Goal: Task Accomplishment & Management: Manage account settings

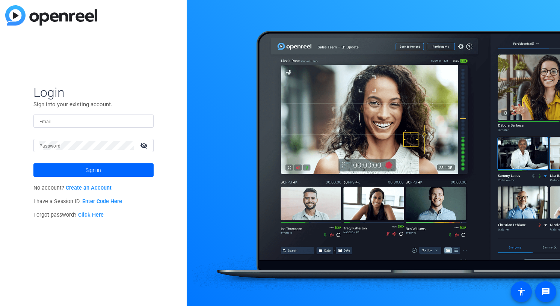
click at [100, 120] on input "Email" at bounding box center [93, 121] width 108 height 9
paste input "[EMAIL_ADDRESS][DOMAIN_NAME]"
type input "[EMAIL_ADDRESS][DOMAIN_NAME]"
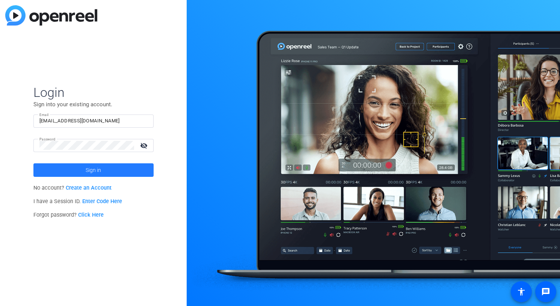
click at [89, 173] on span "Sign in" at bounding box center [93, 170] width 15 height 19
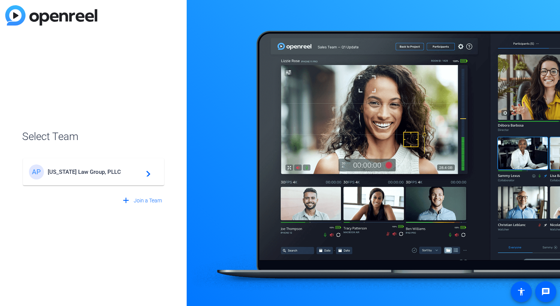
click at [150, 174] on div "AP [US_STATE] Law Group, PLLC navigate_next" at bounding box center [93, 172] width 129 height 15
click at [143, 173] on div "AP [US_STATE] Law Group, PLLC navigate_next" at bounding box center [93, 168] width 143 height 36
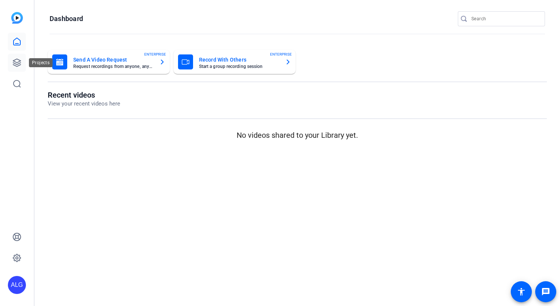
click at [20, 60] on icon at bounding box center [17, 63] width 8 height 8
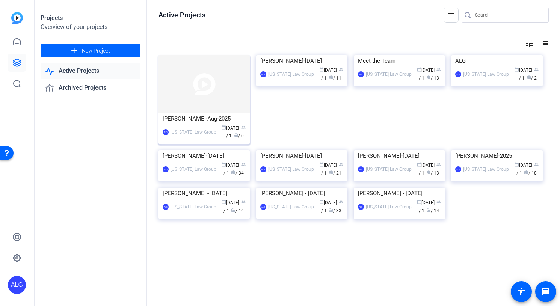
click at [219, 115] on div "[PERSON_NAME]-Aug-2025" at bounding box center [204, 118] width 83 height 11
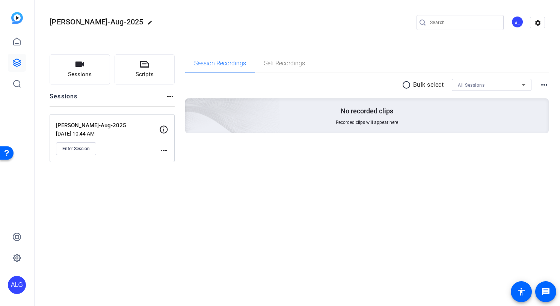
click at [165, 150] on mat-icon "more_horiz" at bounding box center [163, 150] width 9 height 9
click at [171, 159] on span "Edit Session" at bounding box center [182, 161] width 34 height 9
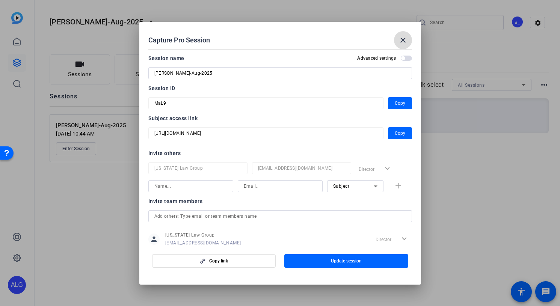
click at [398, 39] on button "close" at bounding box center [403, 40] width 18 height 18
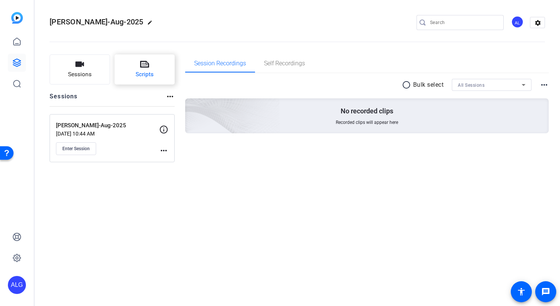
click at [126, 73] on button "Scripts" at bounding box center [145, 69] width 61 height 30
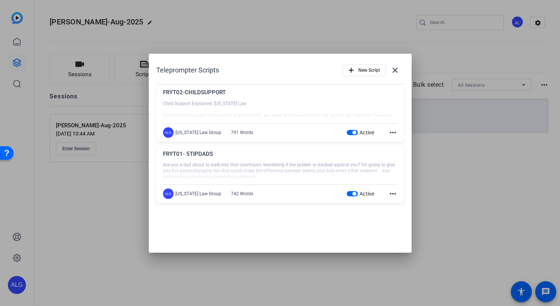
click at [299, 163] on div at bounding box center [280, 171] width 235 height 19
click at [366, 77] on span "button" at bounding box center [364, 70] width 43 height 18
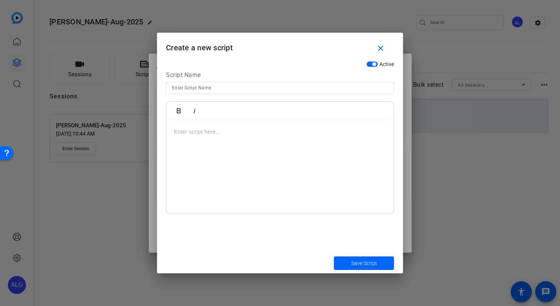
click at [227, 133] on p at bounding box center [280, 132] width 212 height 8
click at [382, 53] on mat-icon "close" at bounding box center [380, 48] width 9 height 9
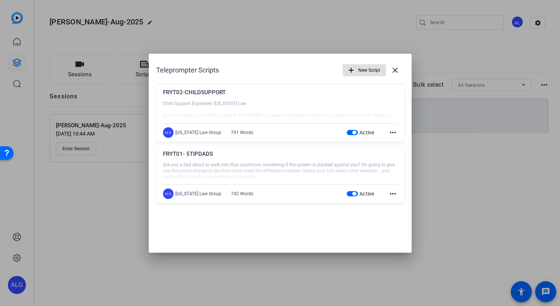
click at [387, 192] on div "Active more_horiz" at bounding box center [372, 193] width 51 height 9
click at [389, 193] on mat-icon "more_horiz" at bounding box center [393, 193] width 9 height 9
click at [393, 207] on button "Edit" at bounding box center [410, 204] width 42 height 9
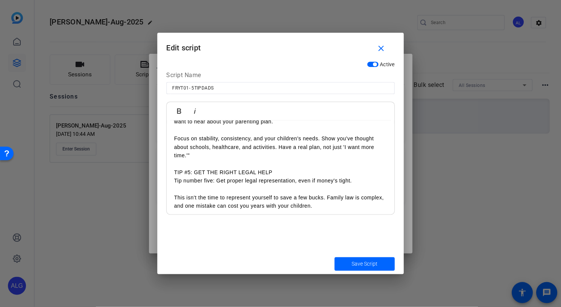
scroll to position [737, 0]
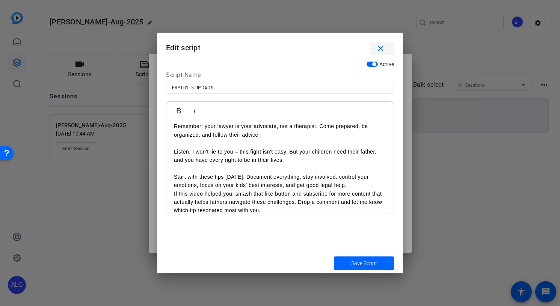
click at [376, 53] on span "button" at bounding box center [382, 48] width 24 height 18
